Goal: Find specific page/section

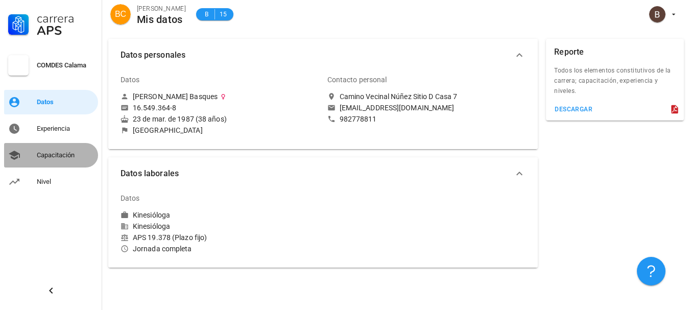
click at [67, 159] on div "Capacitación" at bounding box center [65, 155] width 57 height 16
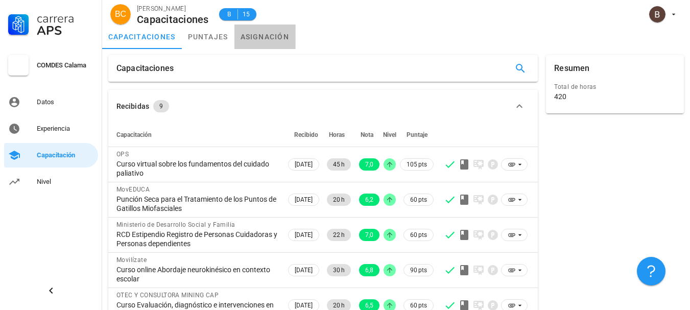
click at [262, 38] on link "asignación" at bounding box center [264, 37] width 61 height 25
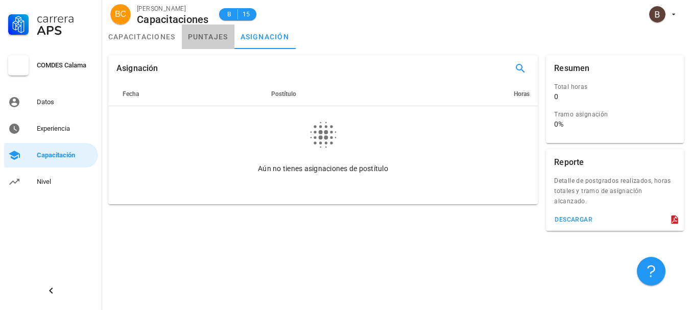
click at [213, 36] on link "puntajes" at bounding box center [208, 37] width 53 height 25
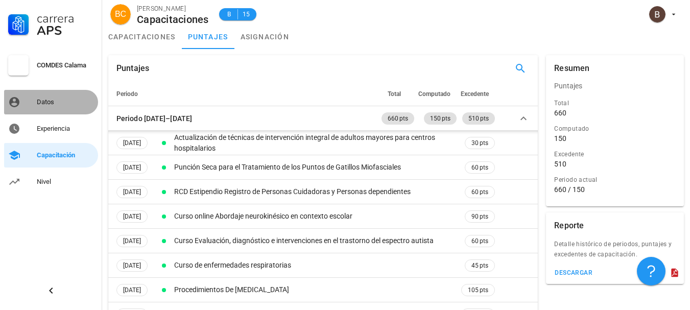
click at [49, 91] on link "Datos" at bounding box center [51, 102] width 94 height 25
